Goal: Information Seeking & Learning: Compare options

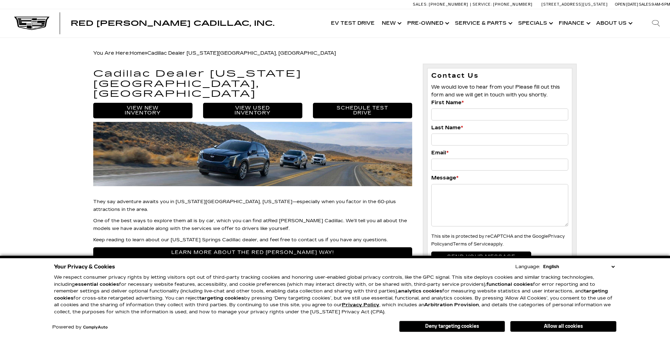
click at [390, 22] on link "Show New" at bounding box center [390, 23] width 25 height 28
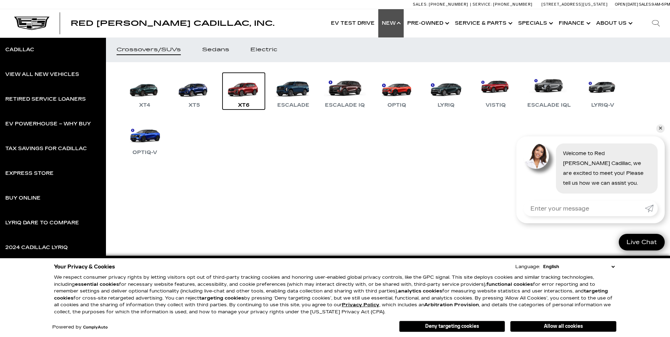
click at [243, 87] on link "XT6" at bounding box center [243, 91] width 42 height 37
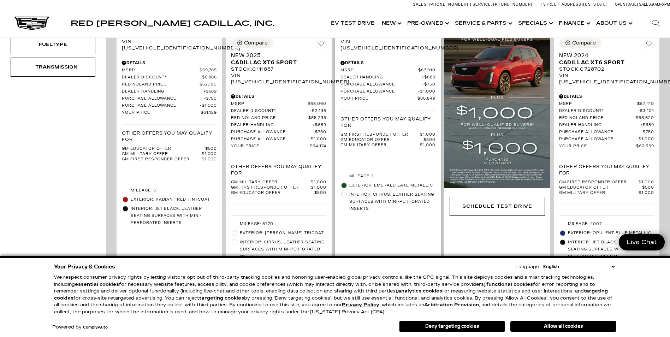
scroll to position [177, 0]
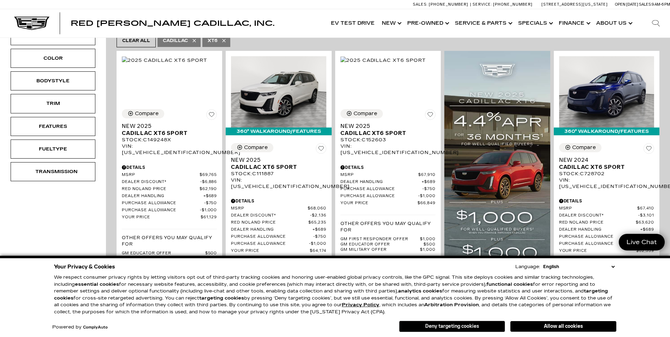
click at [469, 326] on button "Deny targeting cookies" at bounding box center [452, 326] width 106 height 11
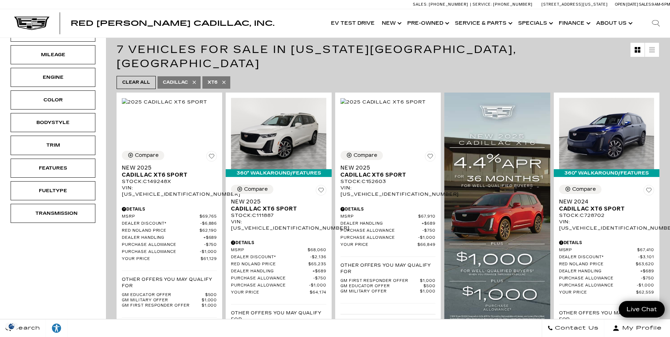
scroll to position [71, 0]
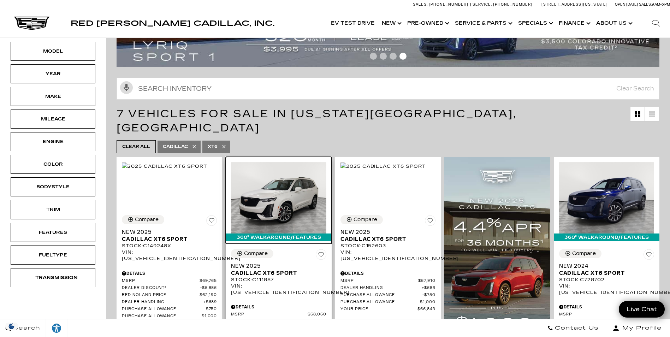
click at [267, 173] on img at bounding box center [278, 197] width 95 height 71
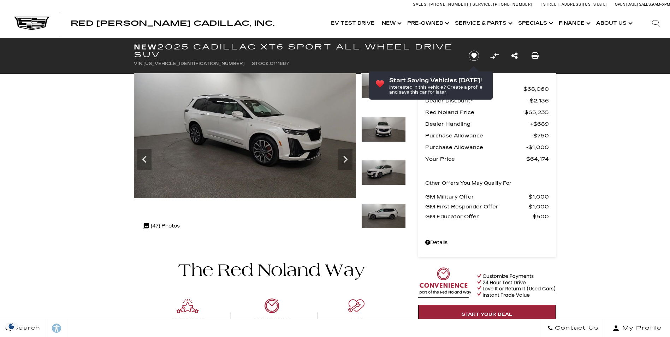
click at [342, 161] on icon "Next" at bounding box center [345, 159] width 14 height 14
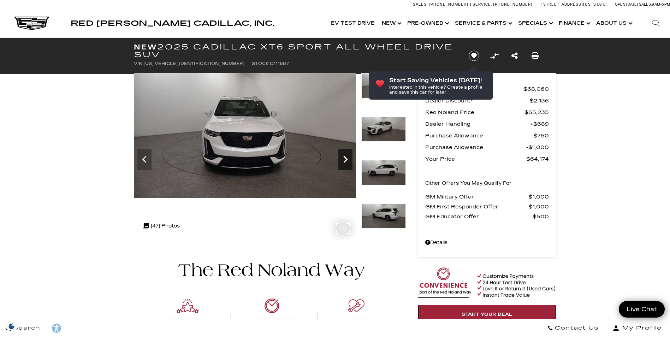
click at [344, 160] on icon "Next" at bounding box center [345, 159] width 14 height 14
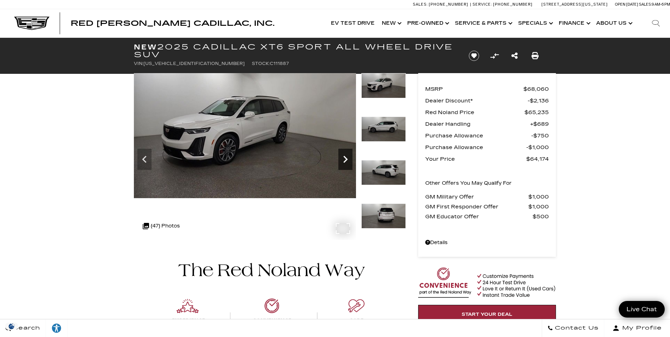
click at [344, 160] on icon "Next" at bounding box center [345, 159] width 14 height 14
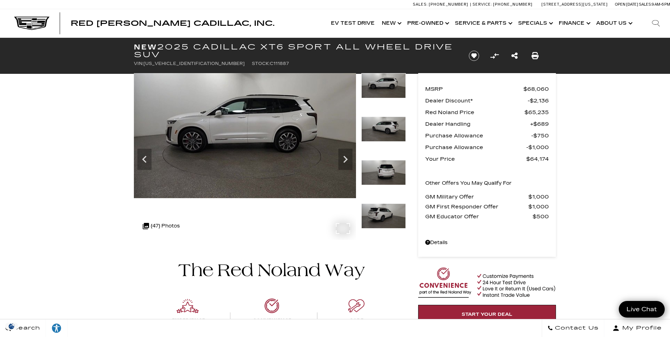
click at [297, 160] on img at bounding box center [245, 135] width 222 height 125
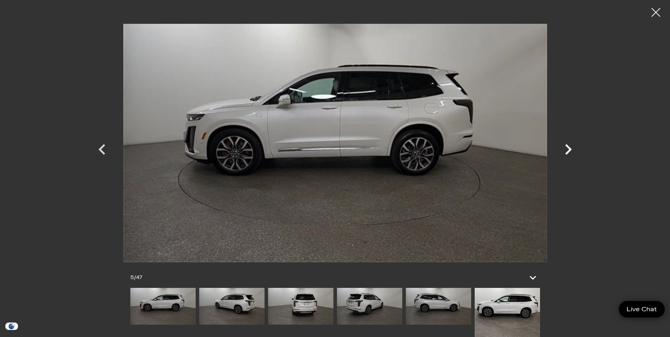
click at [568, 149] on icon "Next" at bounding box center [568, 149] width 21 height 21
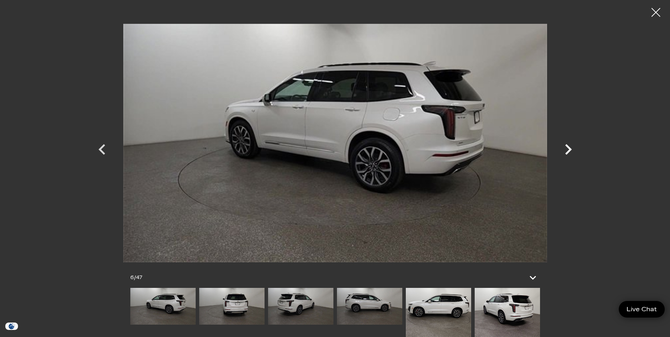
click at [568, 149] on icon "Next" at bounding box center [568, 149] width 21 height 21
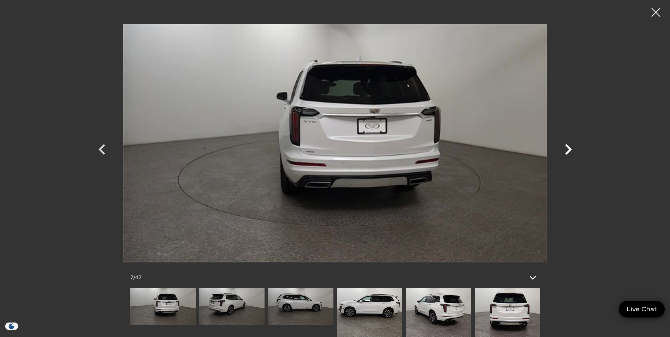
click at [568, 149] on icon "Next" at bounding box center [568, 149] width 21 height 21
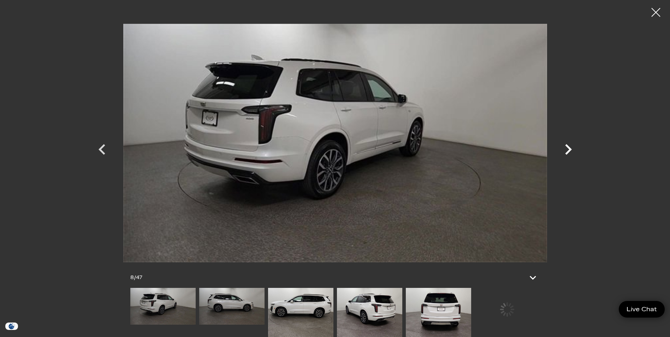
click at [568, 149] on icon "Next" at bounding box center [568, 149] width 21 height 21
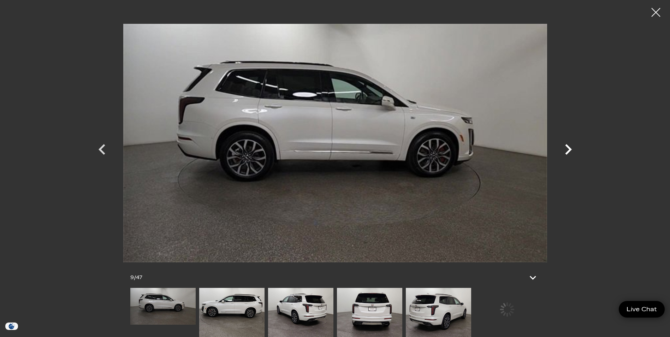
click at [568, 149] on icon "Next" at bounding box center [568, 149] width 21 height 21
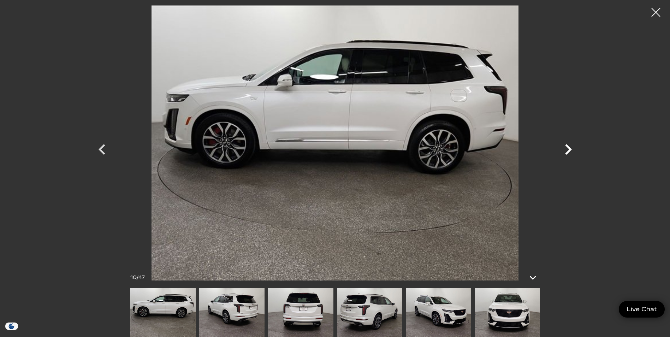
click at [568, 149] on icon "Next" at bounding box center [568, 149] width 21 height 21
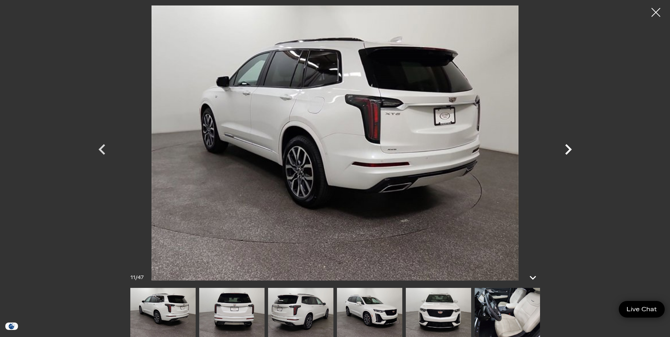
click at [568, 149] on icon "Next" at bounding box center [568, 149] width 21 height 21
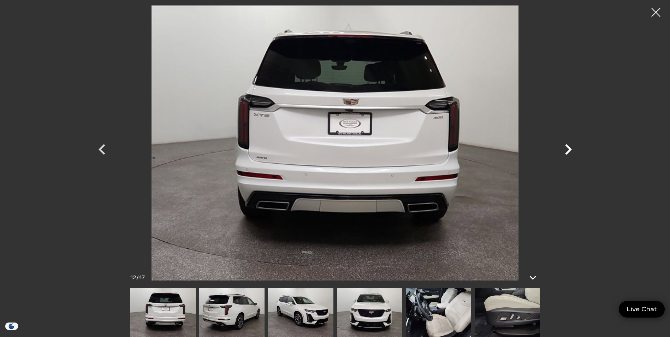
click at [568, 149] on icon "Next" at bounding box center [568, 149] width 21 height 21
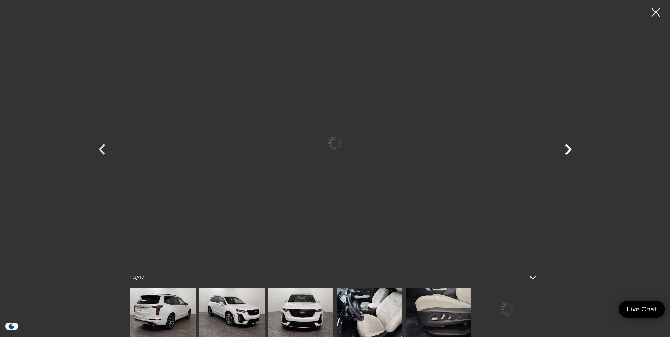
click at [568, 149] on icon "Next" at bounding box center [568, 149] width 21 height 21
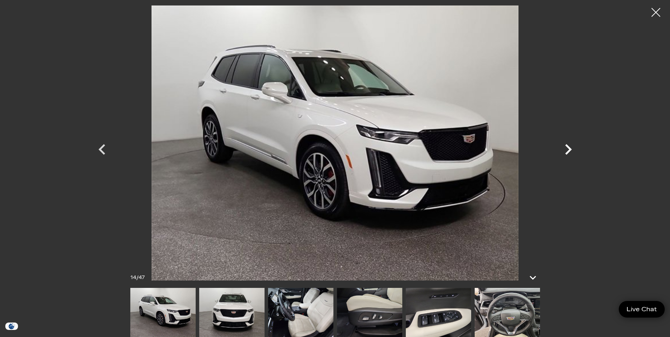
click at [568, 149] on icon "Next" at bounding box center [568, 149] width 21 height 21
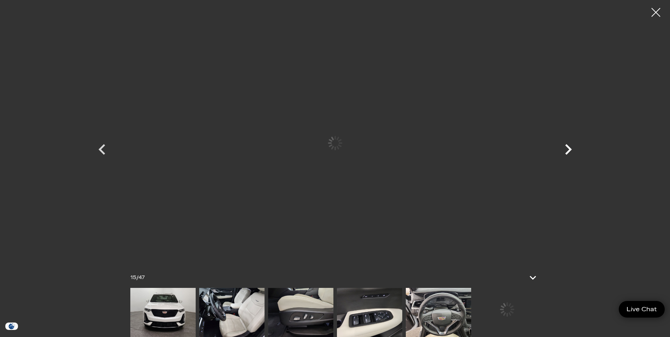
click at [568, 149] on icon "Next" at bounding box center [568, 149] width 21 height 21
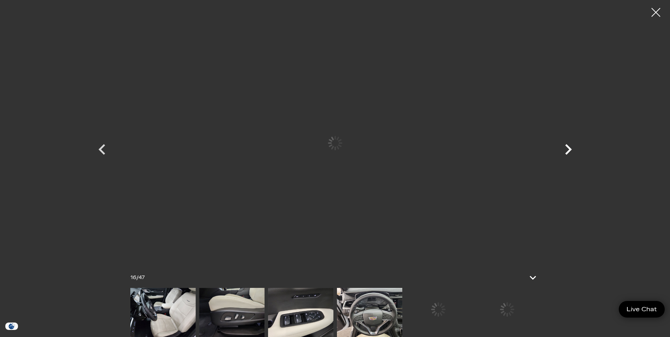
click at [568, 149] on icon "Next" at bounding box center [568, 149] width 21 height 21
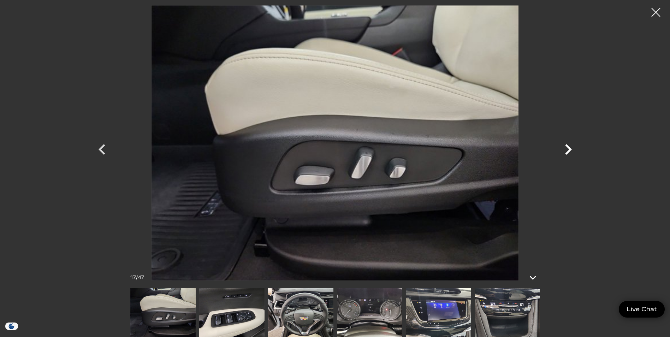
click at [568, 149] on icon "Next" at bounding box center [568, 149] width 21 height 21
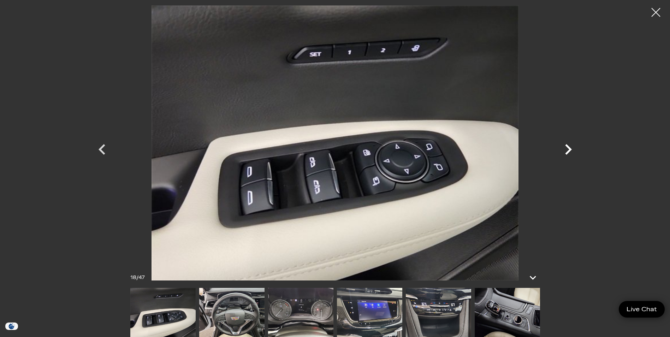
click at [568, 149] on icon "Next" at bounding box center [568, 149] width 21 height 21
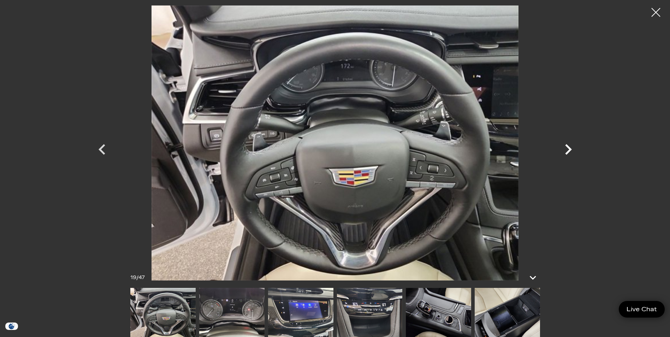
click at [568, 149] on icon "Next" at bounding box center [568, 149] width 21 height 21
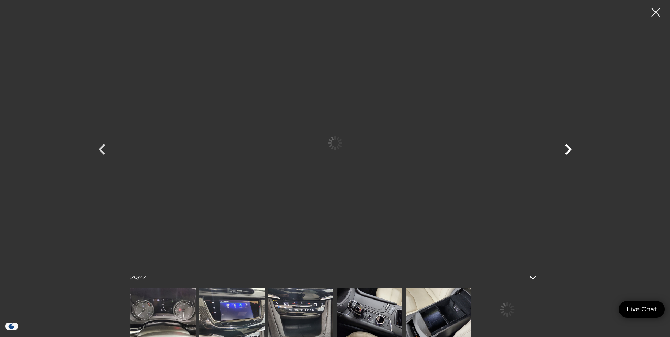
click at [568, 149] on icon "Next" at bounding box center [568, 149] width 21 height 21
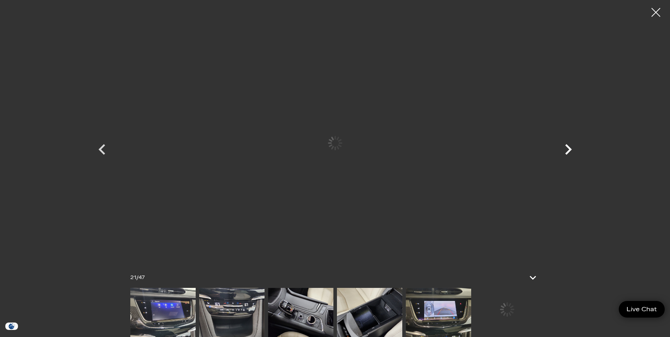
click at [568, 149] on icon "Next" at bounding box center [568, 149] width 21 height 21
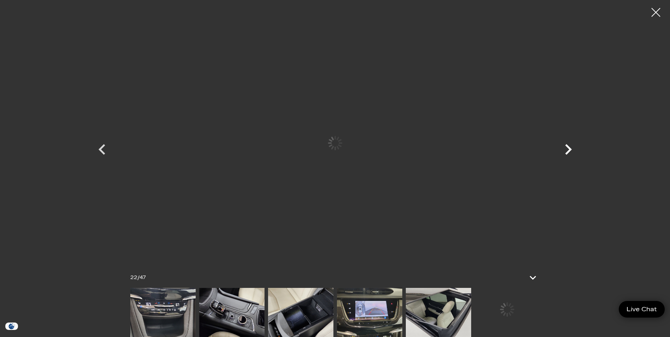
click at [568, 149] on icon "Next" at bounding box center [568, 149] width 21 height 21
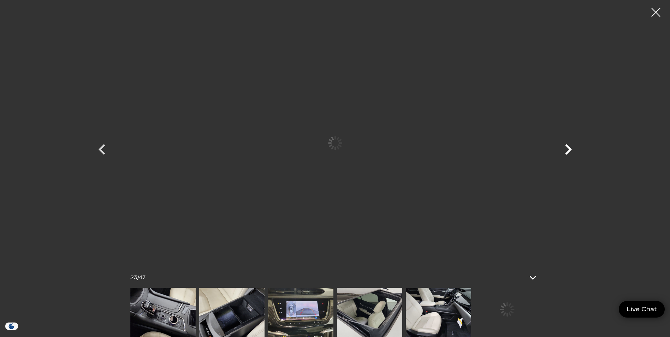
click at [568, 149] on icon "Next" at bounding box center [568, 149] width 21 height 21
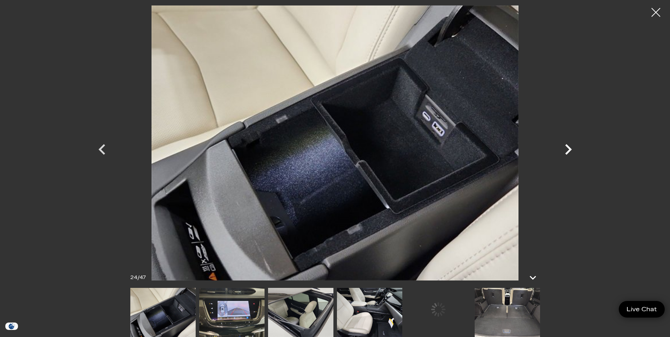
click at [568, 149] on icon "Next" at bounding box center [568, 149] width 21 height 21
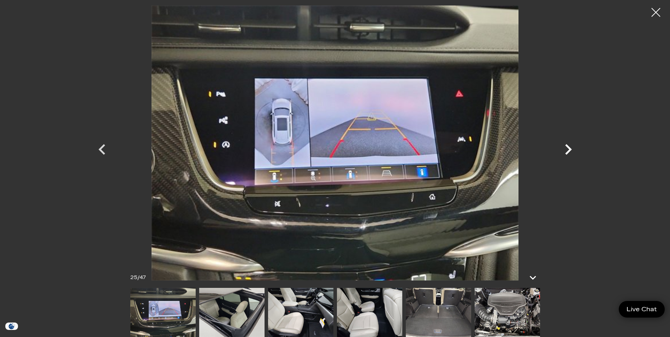
click at [568, 149] on icon "Next" at bounding box center [568, 149] width 21 height 21
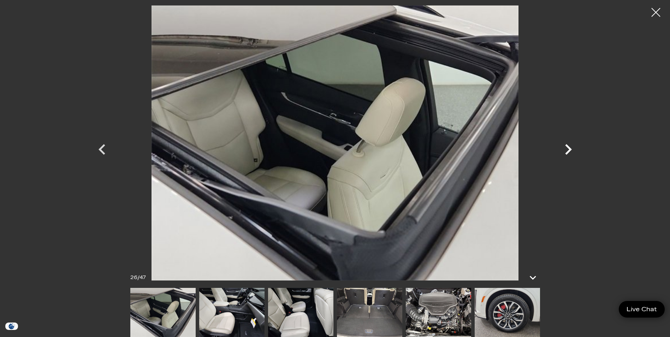
click at [568, 149] on icon "Next" at bounding box center [568, 149] width 21 height 21
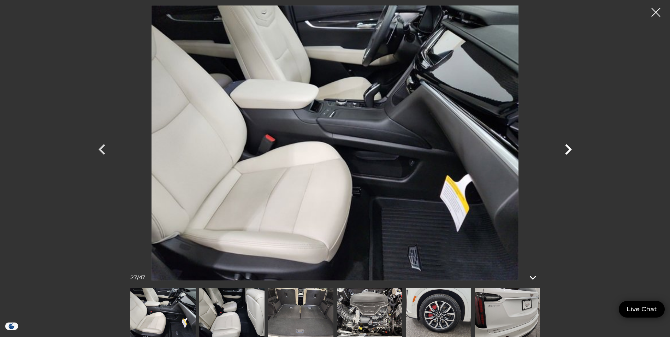
click at [568, 149] on icon "Next" at bounding box center [568, 149] width 21 height 21
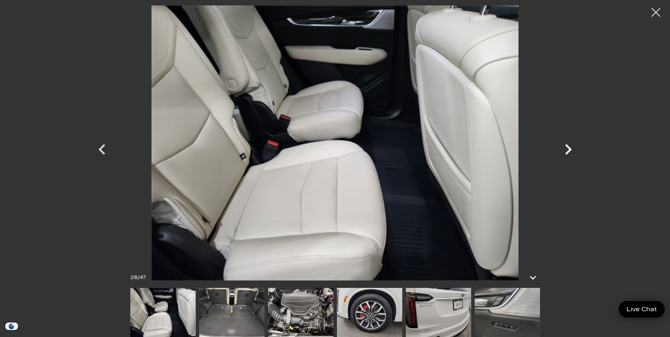
click at [568, 149] on icon "Next" at bounding box center [568, 149] width 21 height 21
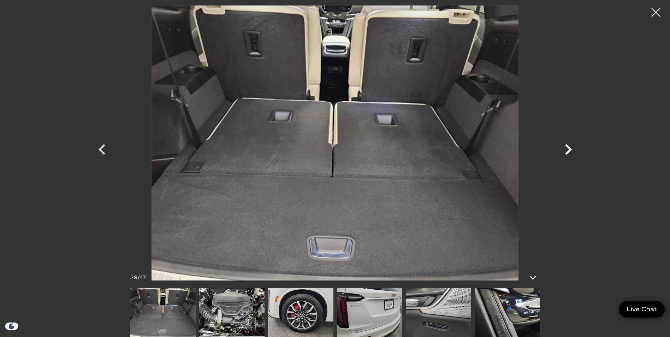
click at [568, 149] on icon "Next" at bounding box center [568, 149] width 21 height 21
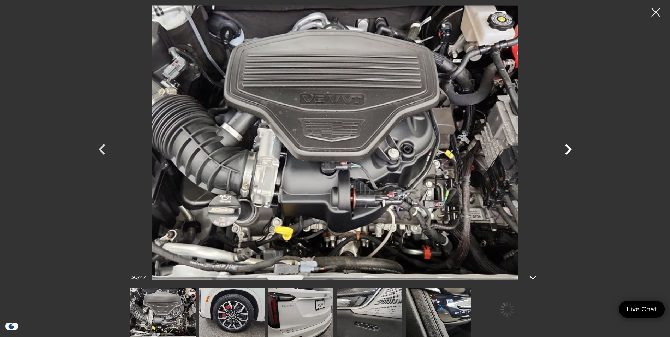
click at [568, 149] on icon "Next" at bounding box center [568, 149] width 21 height 21
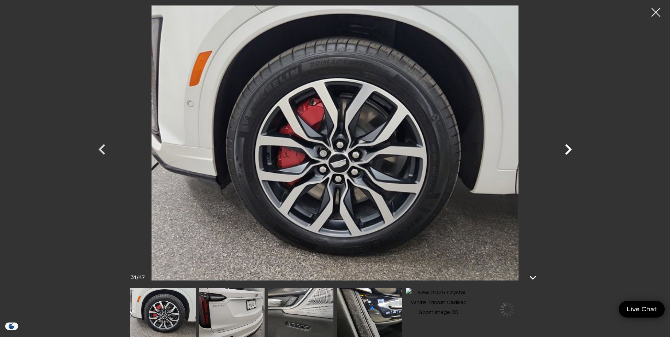
click at [568, 149] on icon "Next" at bounding box center [568, 149] width 21 height 21
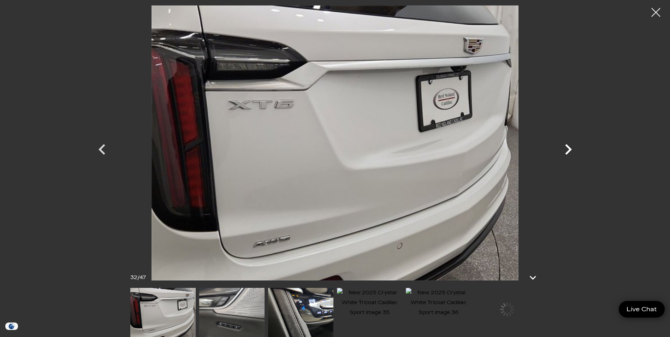
click at [568, 149] on icon "Next" at bounding box center [568, 149] width 21 height 21
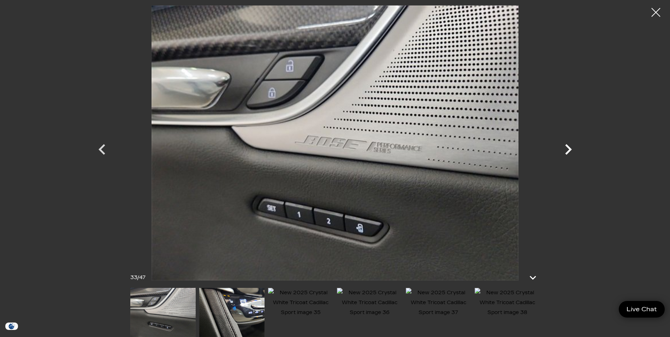
click at [568, 149] on icon "Next" at bounding box center [568, 149] width 21 height 21
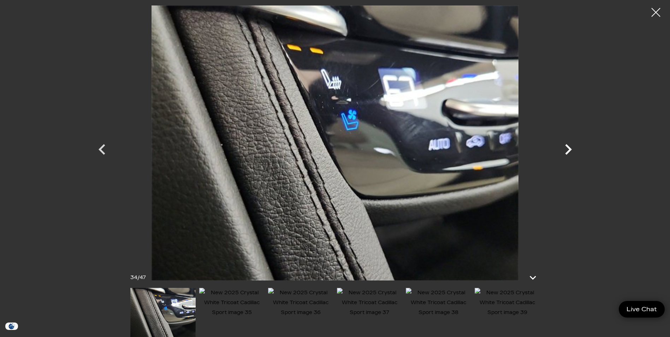
click at [568, 149] on icon "Next" at bounding box center [568, 149] width 21 height 21
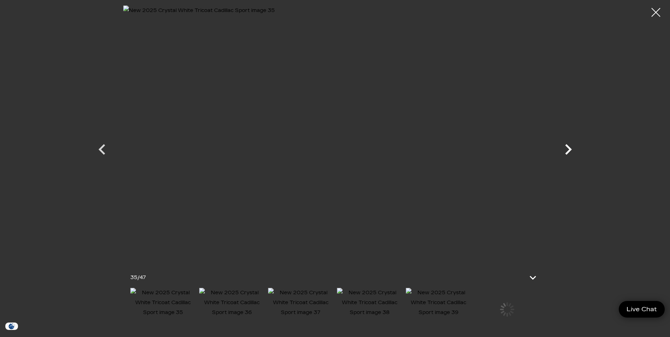
click at [568, 149] on icon "Next" at bounding box center [568, 149] width 21 height 21
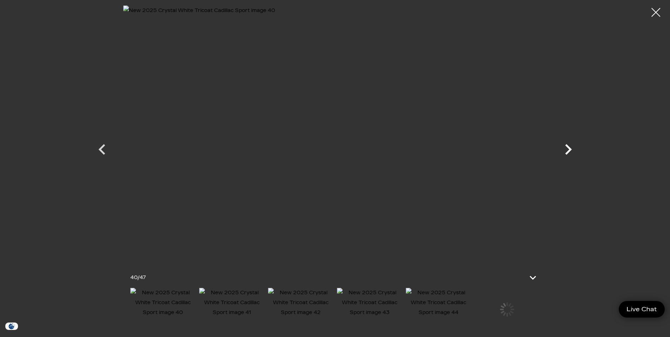
click at [568, 149] on icon "Next" at bounding box center [568, 149] width 21 height 21
click at [654, 11] on div at bounding box center [656, 12] width 19 height 19
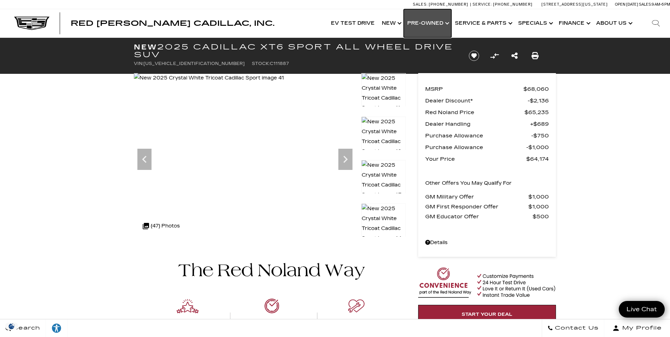
click at [427, 22] on link "Show Pre-Owned" at bounding box center [428, 23] width 48 height 28
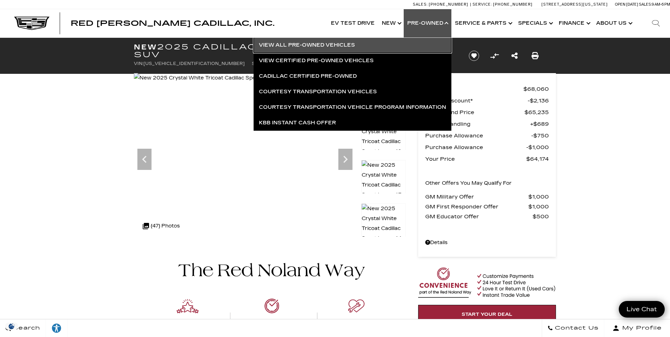
click at [351, 45] on link "View All Pre-Owned Vehicles" at bounding box center [353, 45] width 198 height 16
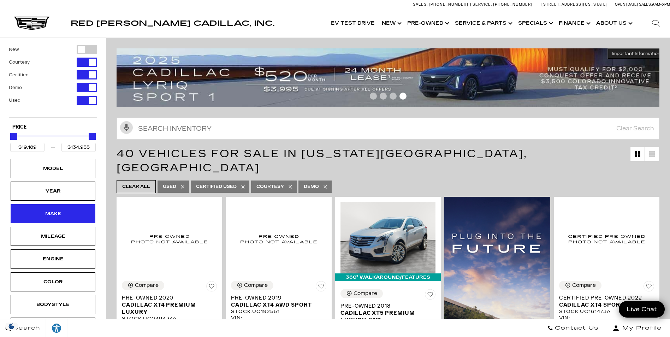
click at [76, 212] on div "Make" at bounding box center [53, 213] width 85 height 19
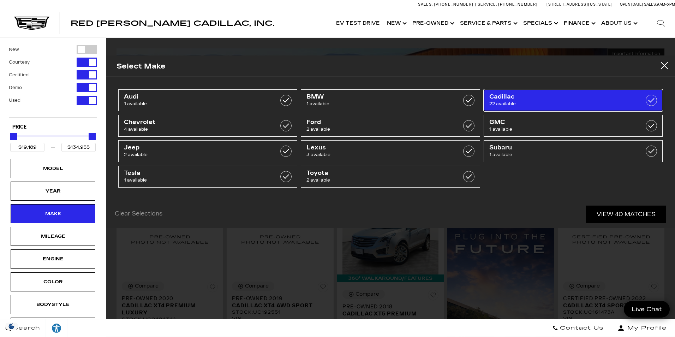
click at [539, 106] on span "22 available" at bounding box center [560, 103] width 143 height 7
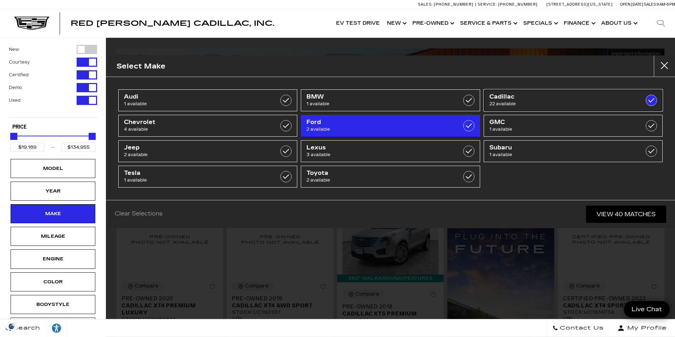
checkbox input "true"
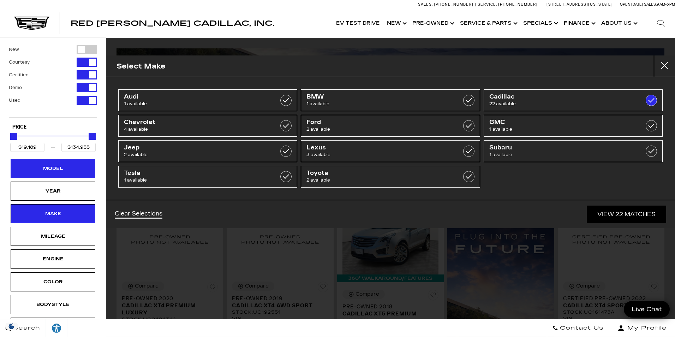
click at [68, 172] on div "Model" at bounding box center [52, 169] width 35 height 8
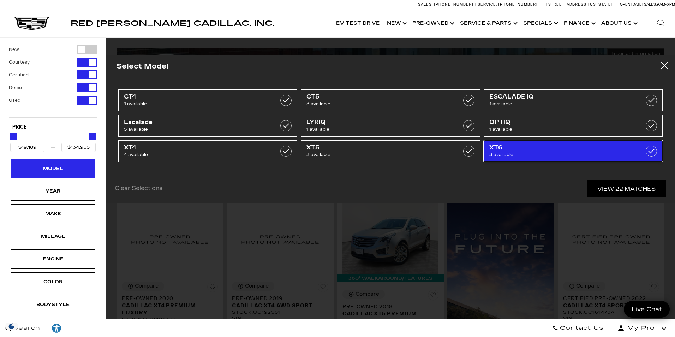
click at [546, 153] on span "3 available" at bounding box center [560, 154] width 143 height 7
type input "$64,174"
type input "$72,603"
checkbox input "true"
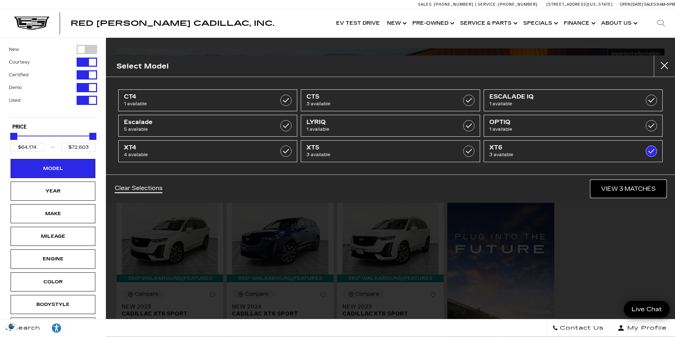
click at [639, 189] on link "View 3 Matches" at bounding box center [629, 188] width 76 height 17
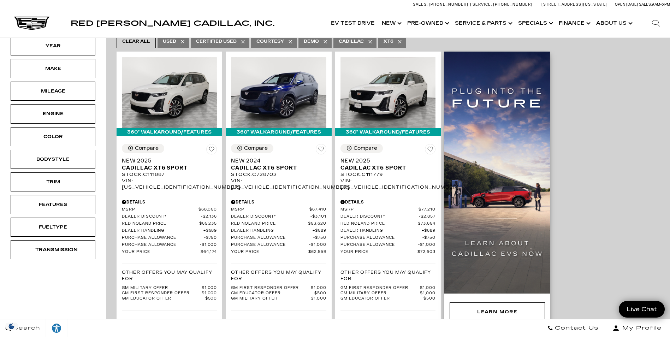
scroll to position [71, 0]
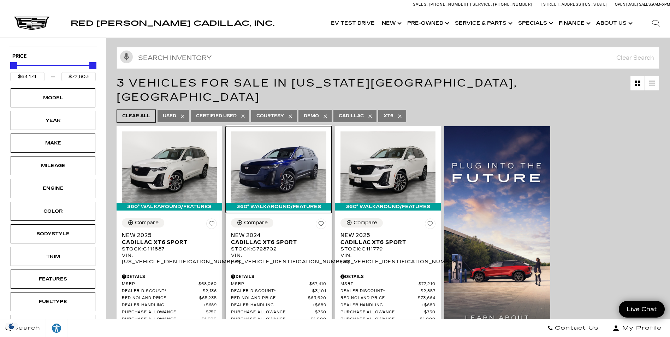
click at [301, 171] on img at bounding box center [278, 166] width 95 height 71
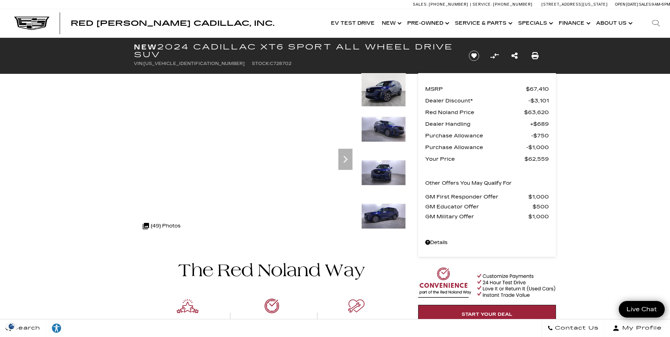
click at [391, 84] on img at bounding box center [383, 90] width 44 height 34
click at [390, 87] on img at bounding box center [383, 90] width 44 height 34
